Goal: Task Accomplishment & Management: Complete application form

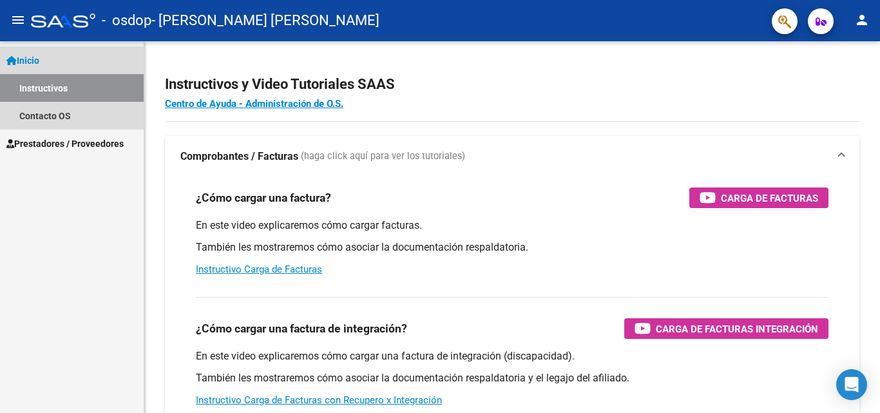
click at [39, 57] on span "Inicio" at bounding box center [22, 60] width 33 height 14
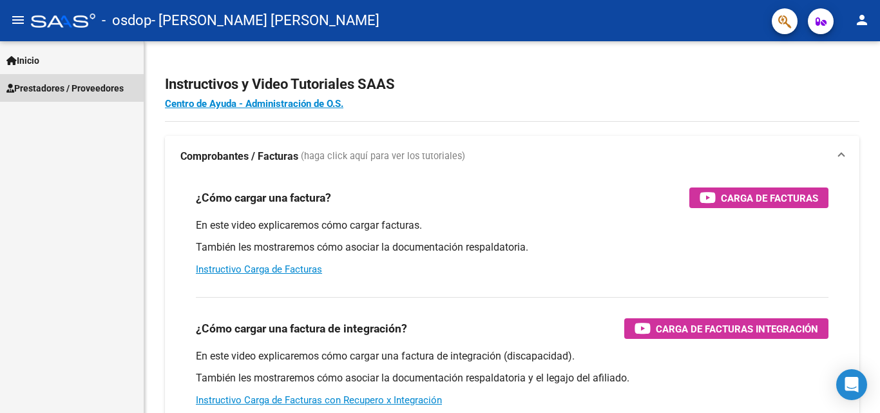
click at [57, 84] on span "Prestadores / Proveedores" at bounding box center [64, 88] width 117 height 14
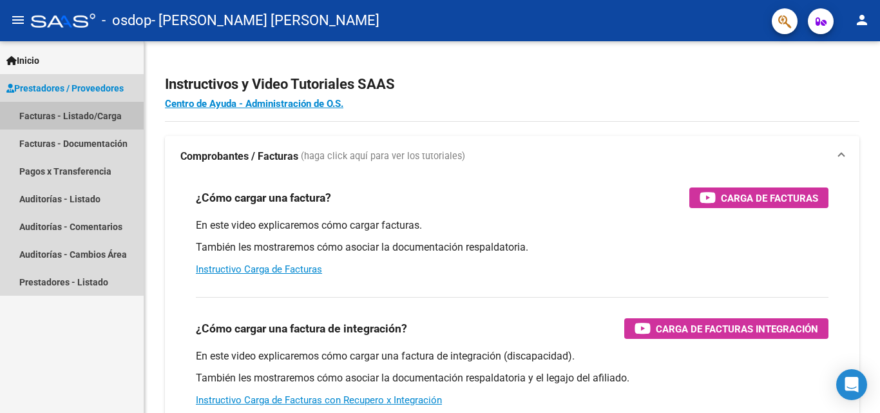
click at [58, 112] on link "Facturas - Listado/Carga" at bounding box center [72, 116] width 144 height 28
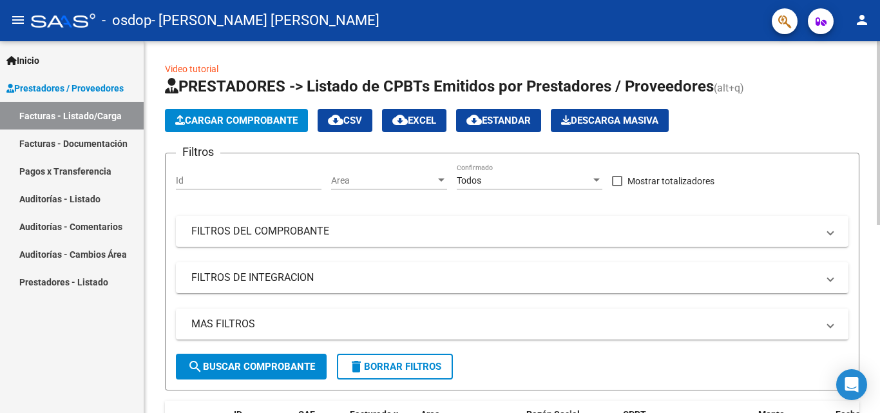
click at [202, 119] on span "Cargar Comprobante" at bounding box center [236, 121] width 122 height 12
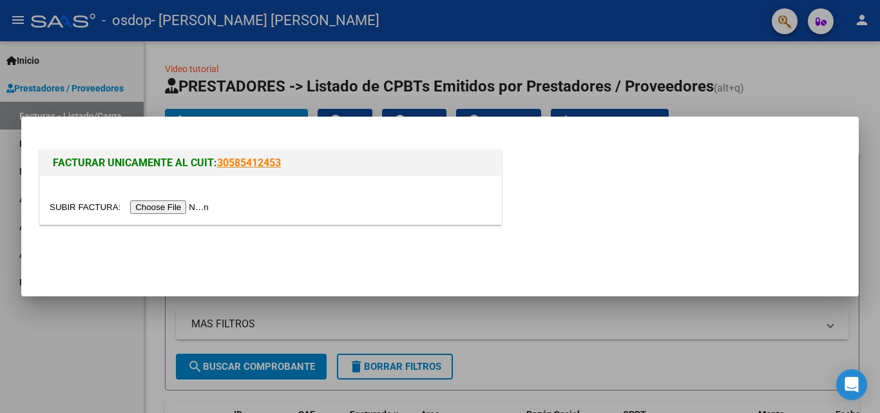
click at [193, 204] on input "file" at bounding box center [131, 207] width 163 height 14
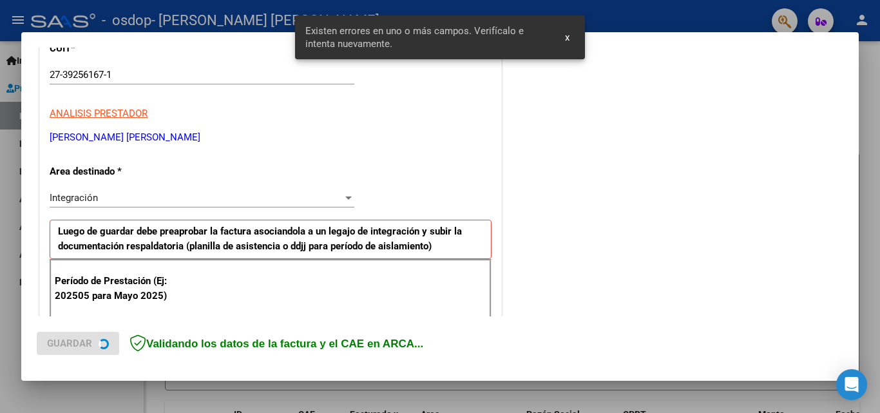
scroll to position [291, 0]
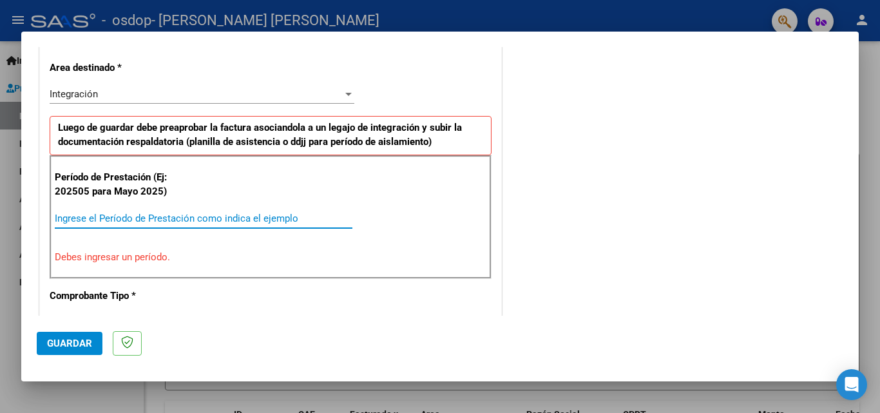
click at [247, 218] on input "Ingrese el Período de Prestación como indica el ejemplo" at bounding box center [204, 219] width 298 height 12
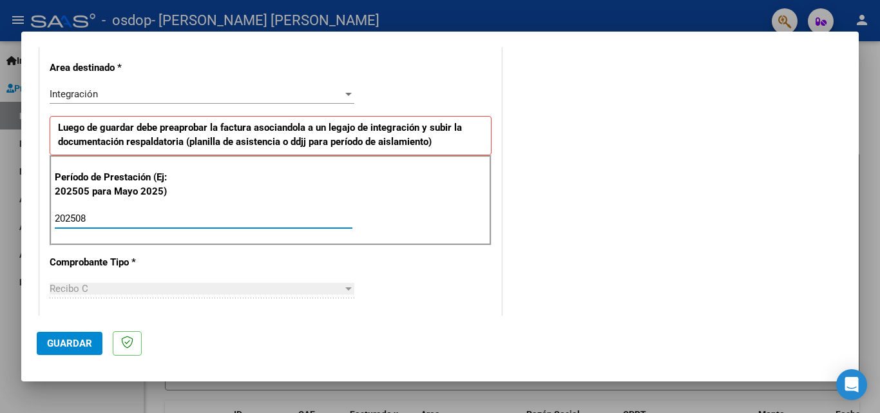
type input "202508"
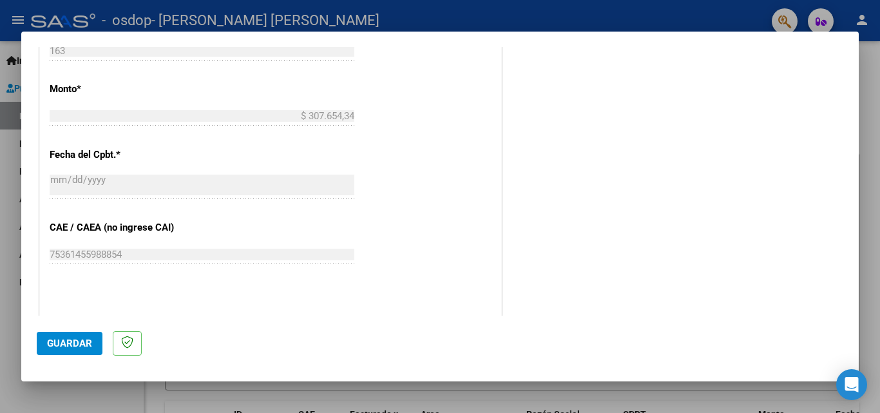
scroll to position [866, 0]
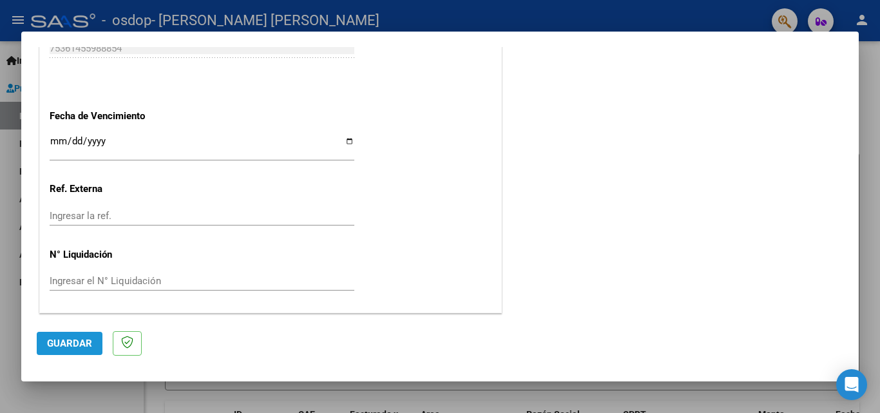
click at [73, 353] on button "Guardar" at bounding box center [70, 343] width 66 height 23
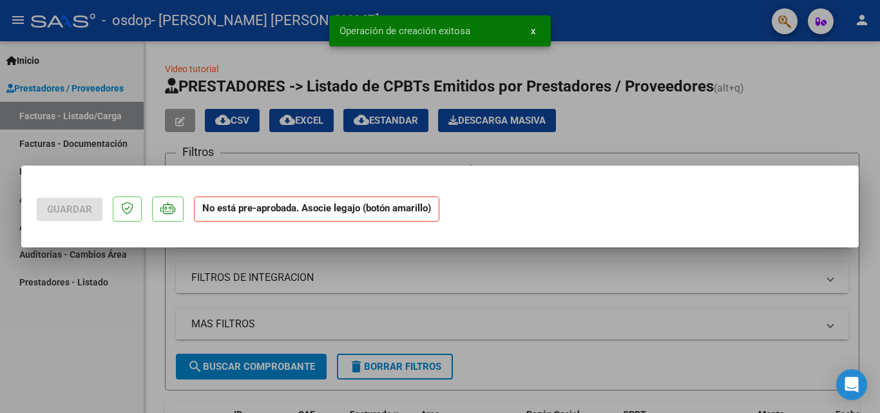
scroll to position [0, 0]
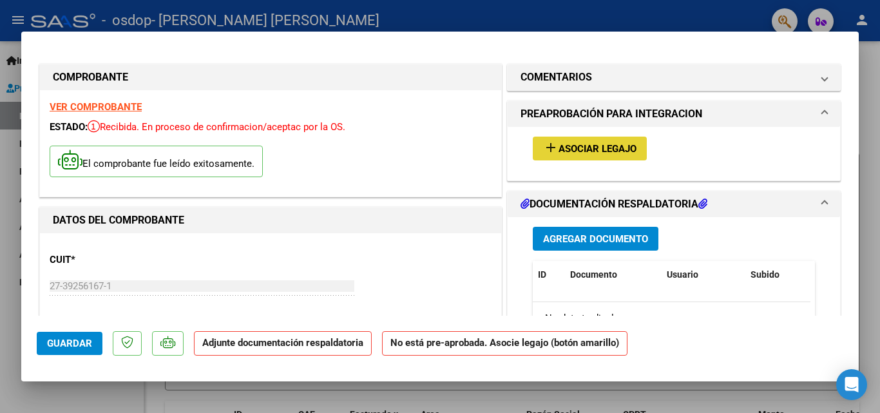
click at [590, 143] on span "Asociar Legajo" at bounding box center [598, 149] width 78 height 12
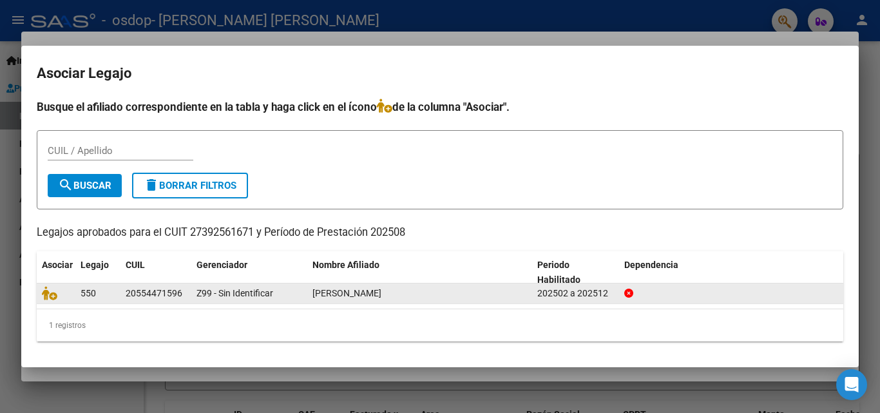
click at [154, 293] on div "20554471596" at bounding box center [154, 293] width 57 height 15
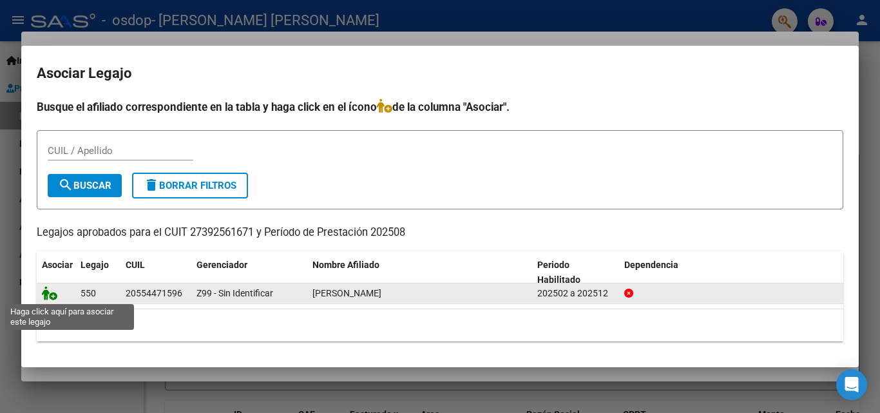
click at [55, 291] on icon at bounding box center [49, 293] width 15 height 14
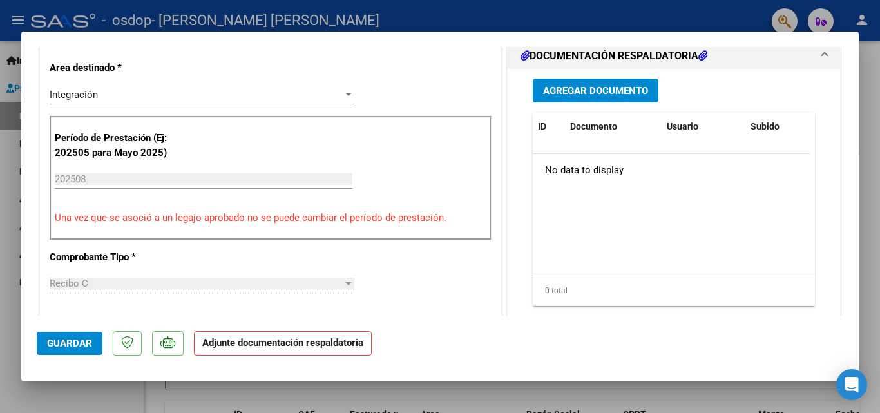
scroll to position [321, 0]
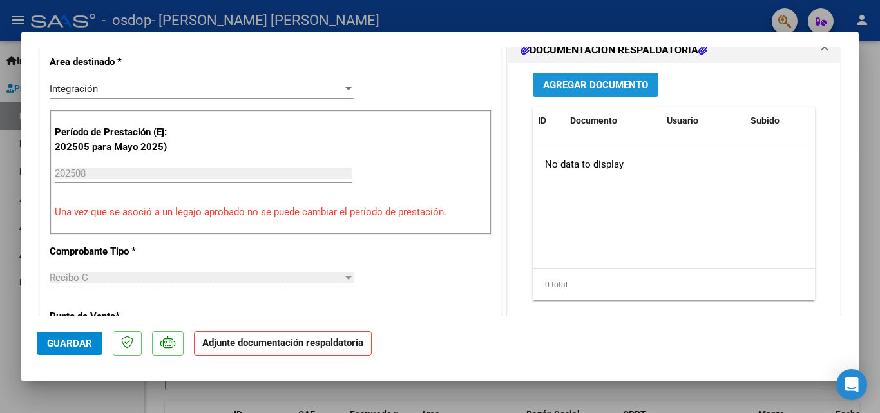
click at [582, 90] on span "Agregar Documento" at bounding box center [595, 85] width 105 height 12
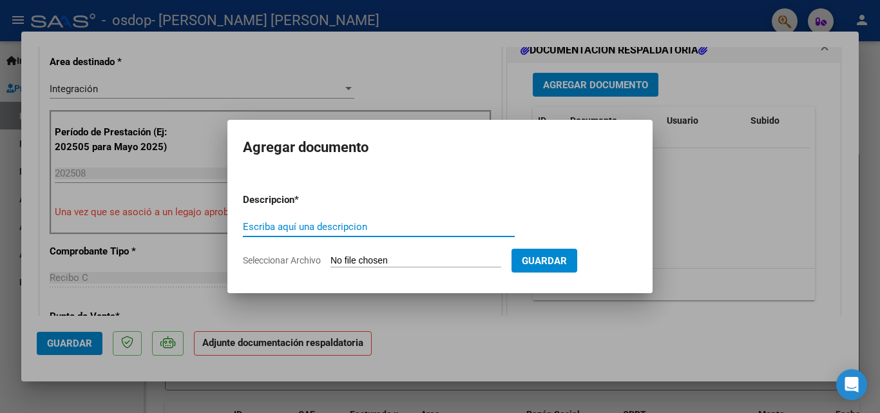
click at [400, 226] on input "Escriba aquí una descripcion" at bounding box center [379, 227] width 272 height 12
type input "Planilla asistencia agosto"
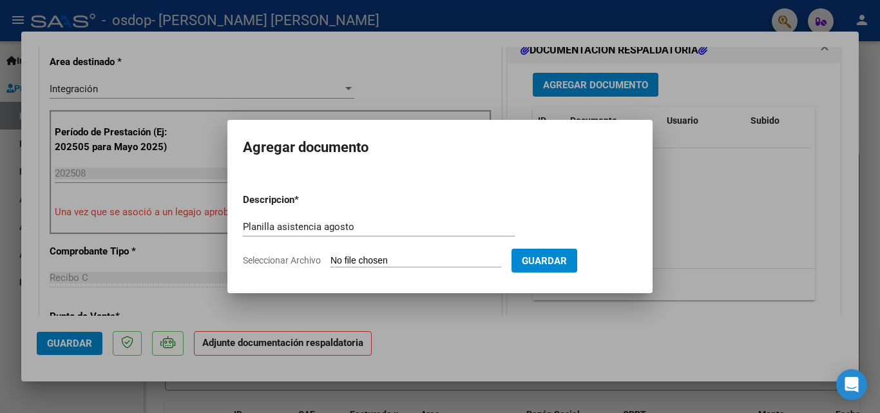
click at [398, 257] on input "Seleccionar Archivo" at bounding box center [416, 261] width 171 height 12
type input "C:\fakepath\CamScanner [DATE] 11.32.pdf"
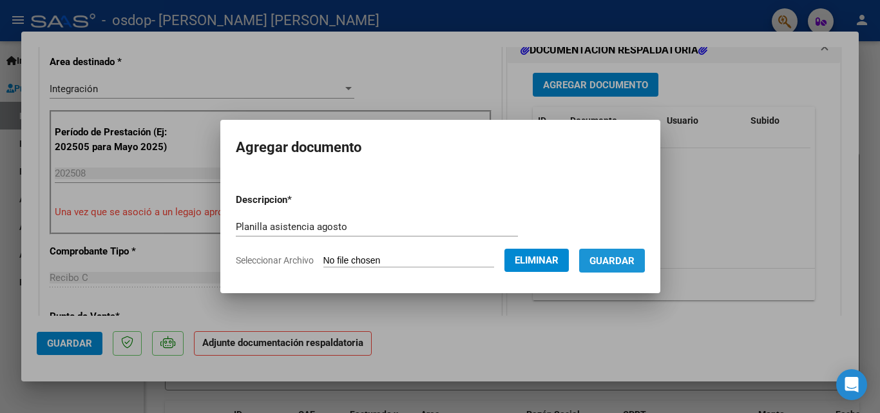
click at [617, 258] on span "Guardar" at bounding box center [612, 261] width 45 height 12
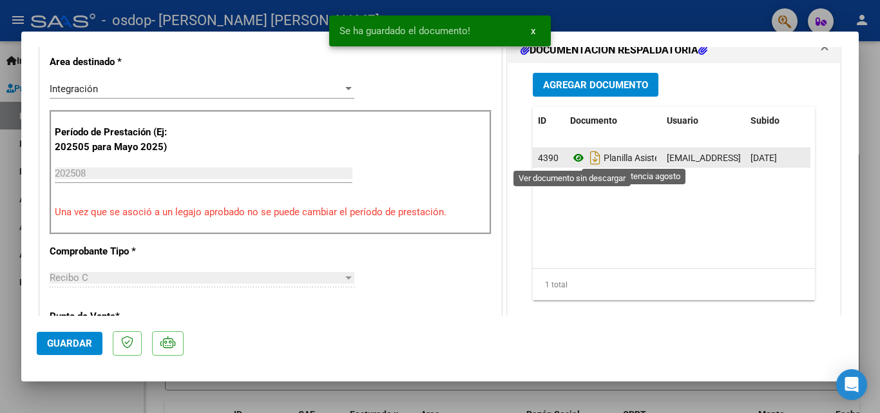
click at [576, 155] on icon at bounding box center [578, 157] width 17 height 15
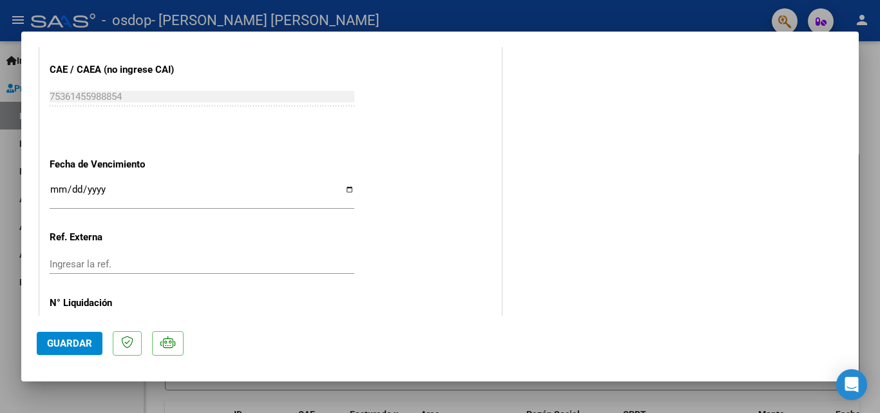
scroll to position [885, 0]
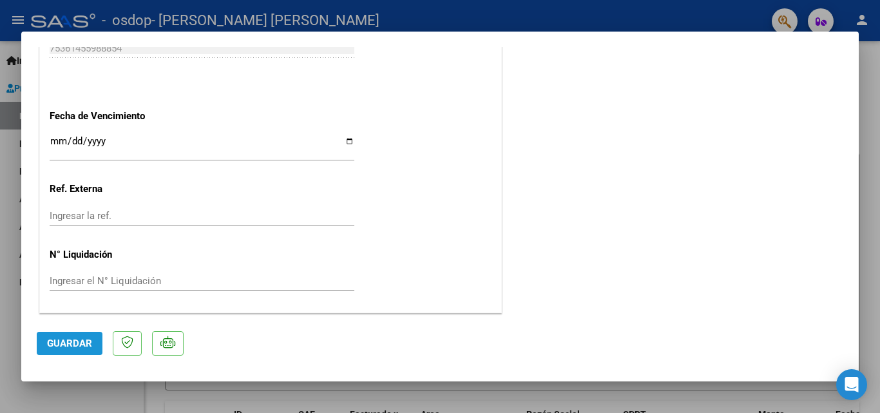
click at [85, 342] on span "Guardar" at bounding box center [69, 344] width 45 height 12
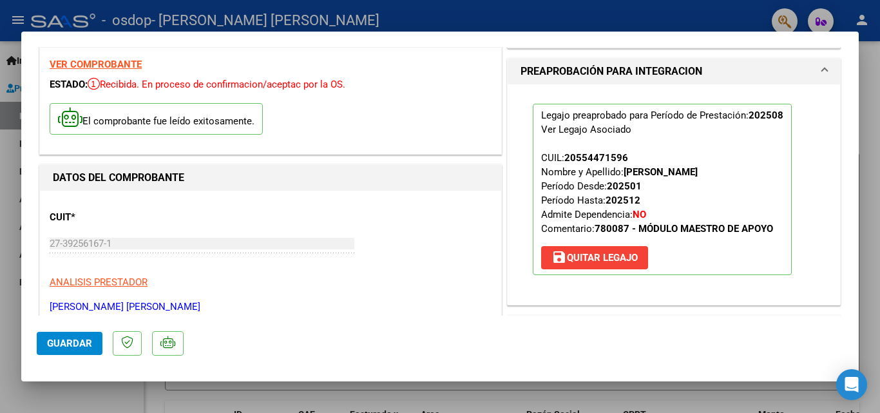
scroll to position [0, 0]
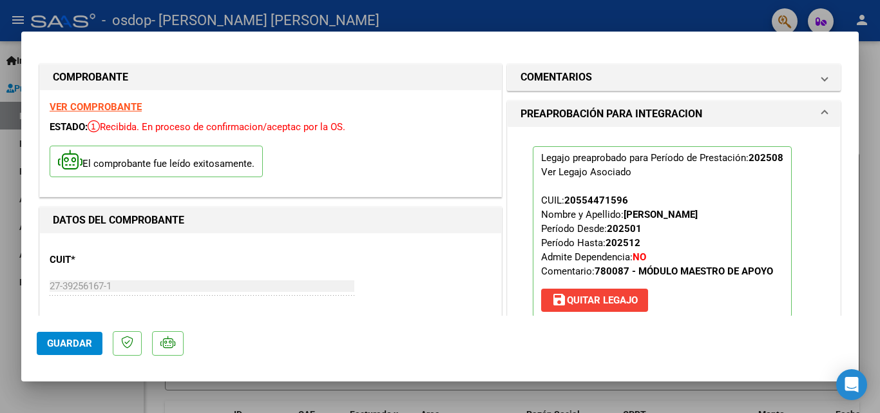
click at [868, 151] on div at bounding box center [440, 206] width 880 height 413
type input "$ 0,00"
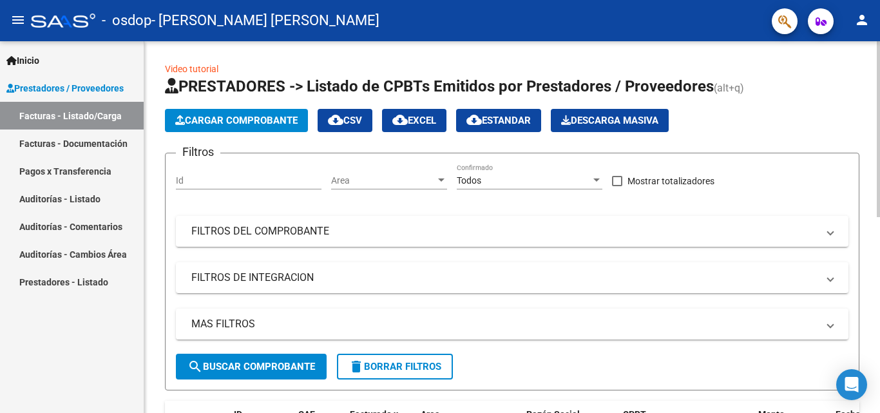
drag, startPoint x: 875, startPoint y: 144, endPoint x: 880, endPoint y: 264, distance: 120.0
click at [878, 212] on div at bounding box center [878, 129] width 3 height 176
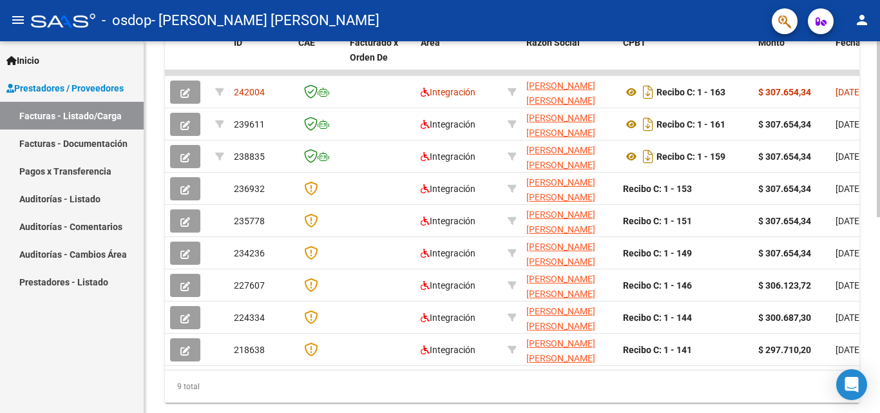
click at [880, 269] on div at bounding box center [878, 227] width 3 height 372
click at [60, 318] on div "Inicio Instructivos Contacto OS Prestadores / Proveedores Facturas - Listado/Ca…" at bounding box center [72, 227] width 144 height 372
